Goal: Information Seeking & Learning: Learn about a topic

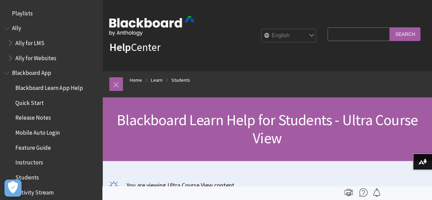
scroll to position [792, 0]
